Goal: Transaction & Acquisition: Purchase product/service

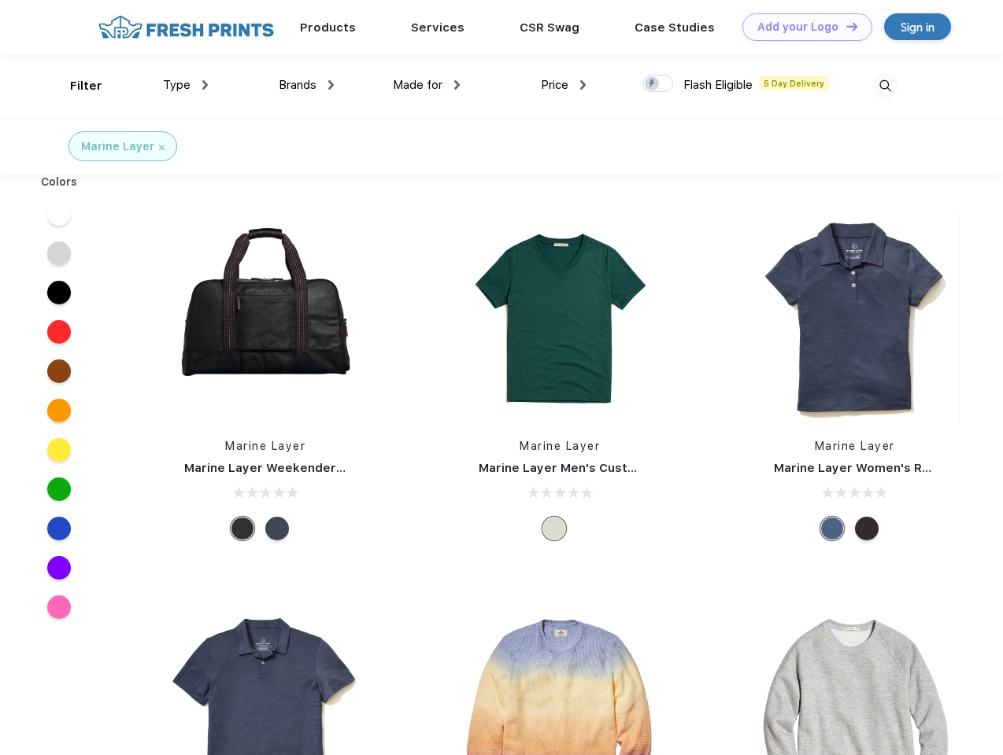
click at [801, 27] on link "Add your Logo Design Tool" at bounding box center [807, 27] width 130 height 28
click at [0, 0] on div "Design Tool" at bounding box center [0, 0] width 0 height 0
click at [844, 26] on link "Add your Logo Design Tool" at bounding box center [807, 27] width 130 height 28
click at [76, 86] on div "Filter" at bounding box center [86, 86] width 32 height 18
click at [186, 85] on span "Type" at bounding box center [177, 85] width 28 height 14
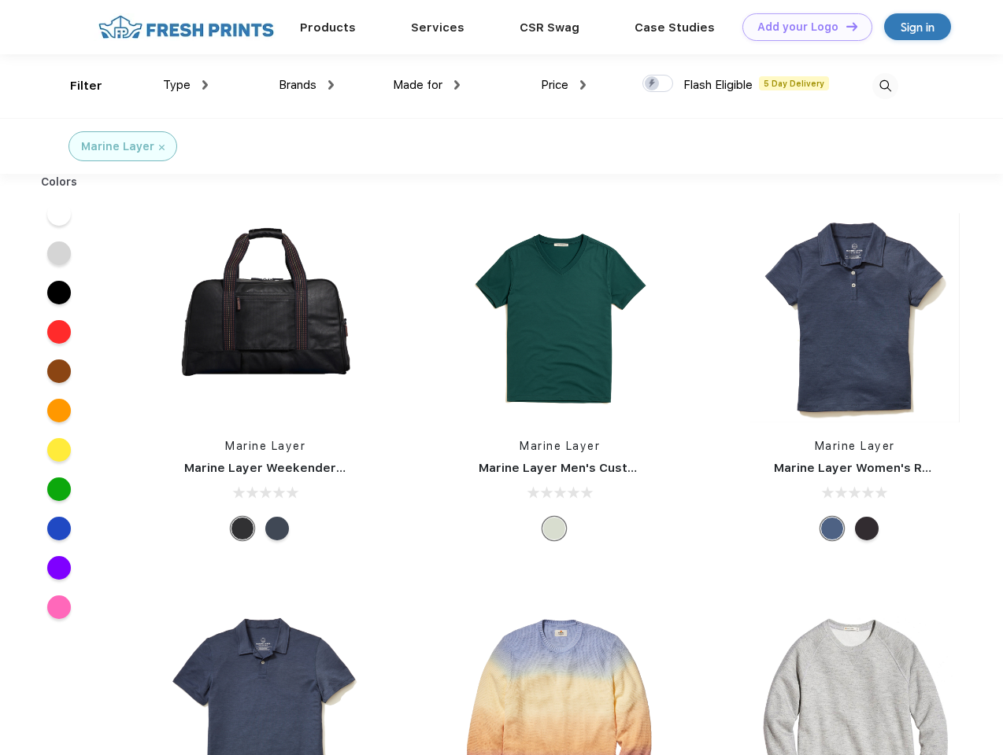
click at [306, 85] on span "Brands" at bounding box center [298, 85] width 38 height 14
click at [427, 85] on span "Made for" at bounding box center [418, 85] width 50 height 14
click at [563, 85] on span "Price" at bounding box center [555, 85] width 28 height 14
click at [658, 84] on div at bounding box center [657, 83] width 31 height 17
click at [652, 84] on input "checkbox" at bounding box center [647, 79] width 10 height 10
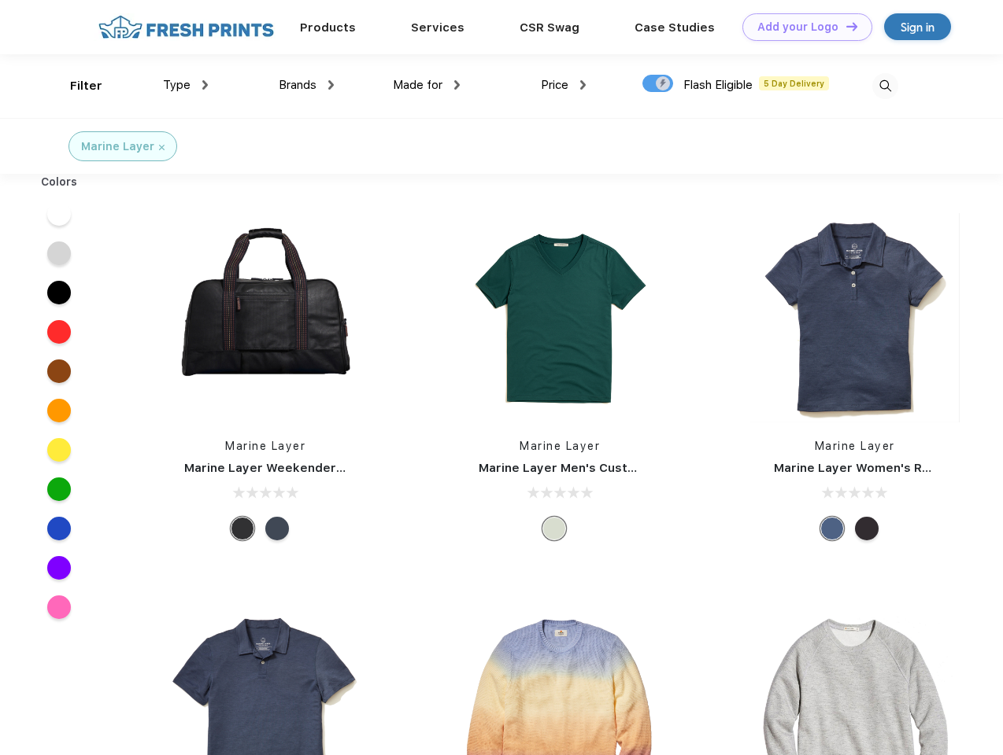
click at [885, 86] on img at bounding box center [885, 86] width 26 height 26
